Goal: Task Accomplishment & Management: Manage account settings

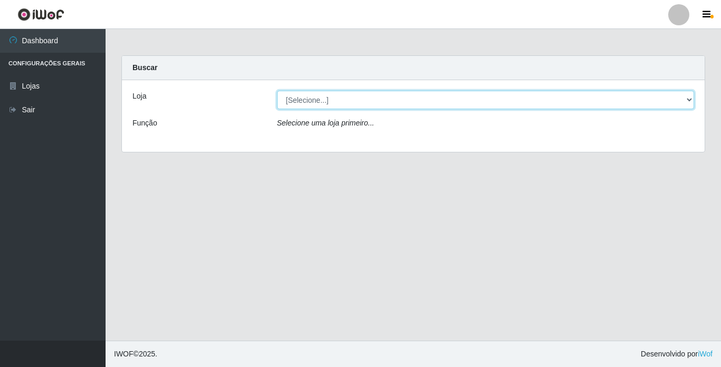
click at [504, 98] on select "[Selecione...] Bemais Supermercados - [GEOGRAPHIC_DATA]" at bounding box center [485, 100] width 417 height 18
select select "250"
click at [277, 91] on select "[Selecione...] Bemais Supermercados - [GEOGRAPHIC_DATA]" at bounding box center [485, 100] width 417 height 18
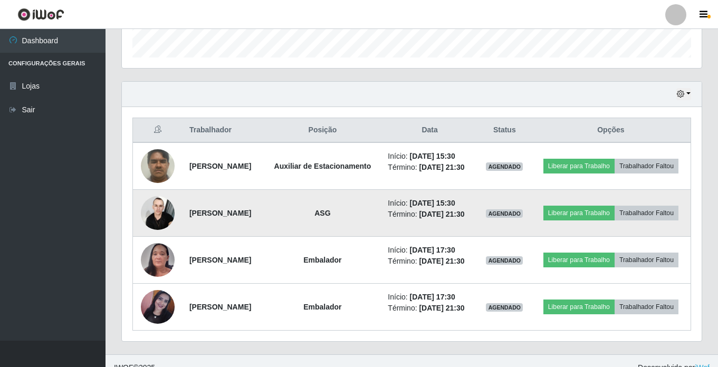
scroll to position [365, 0]
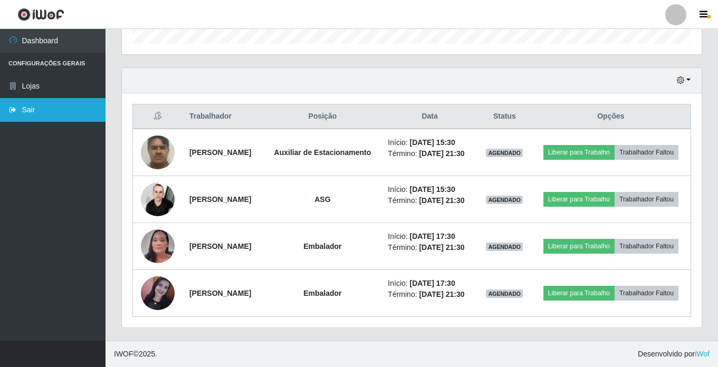
click at [28, 105] on link "Sair" at bounding box center [53, 110] width 106 height 24
